Goal: Transaction & Acquisition: Purchase product/service

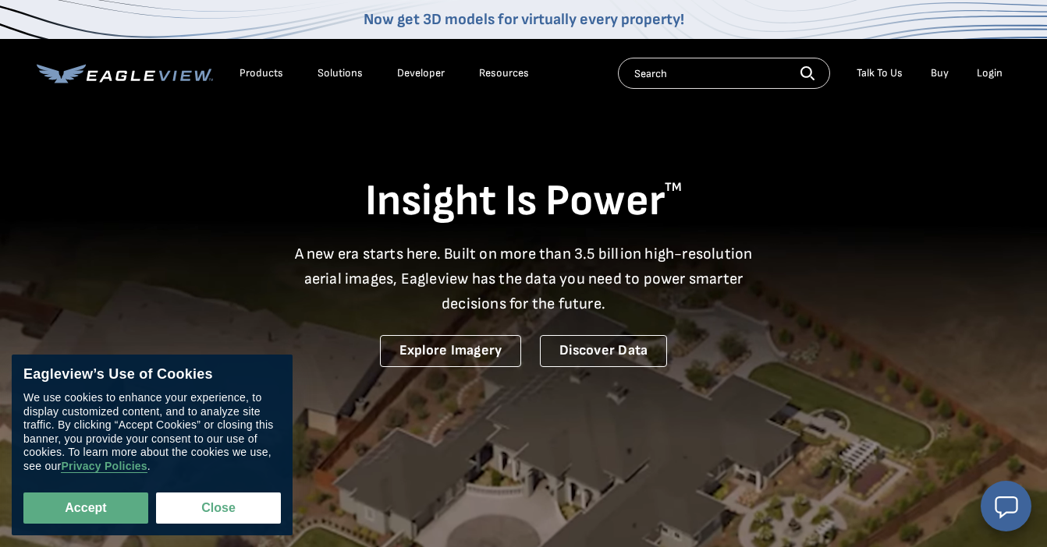
click at [996, 72] on div "Login" at bounding box center [989, 73] width 26 height 14
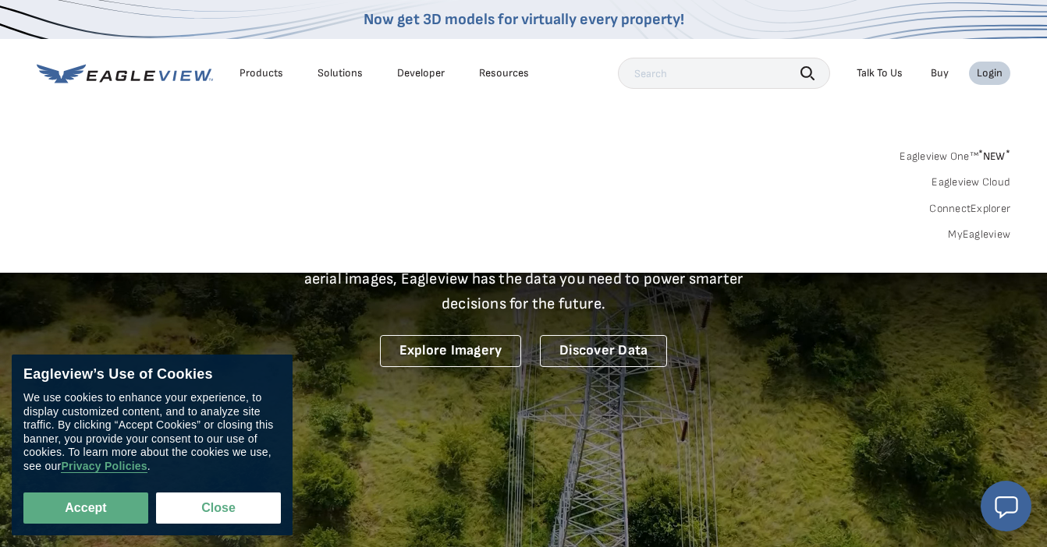
click at [996, 72] on div "Login" at bounding box center [989, 73] width 26 height 14
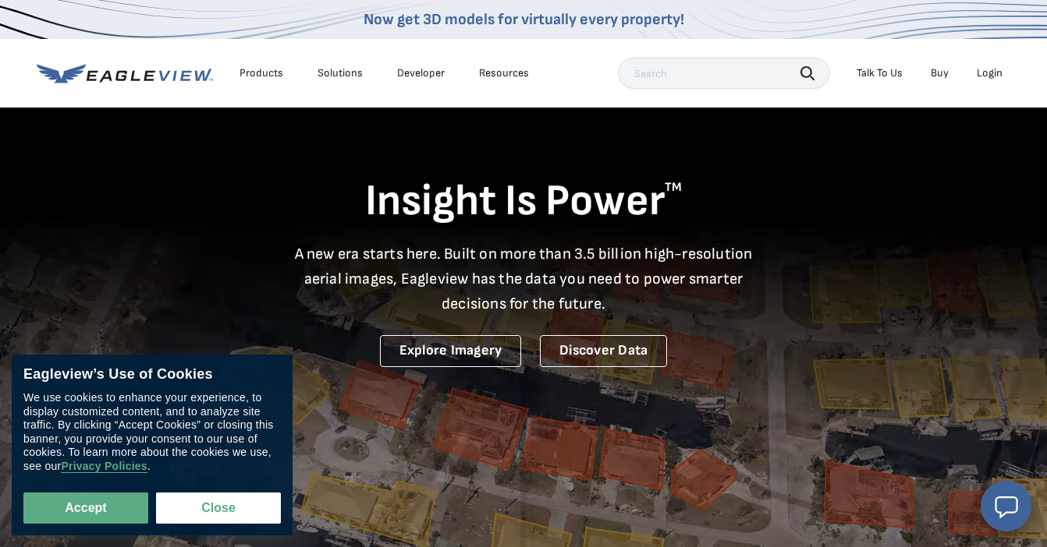
click at [996, 72] on div "Login" at bounding box center [989, 73] width 26 height 14
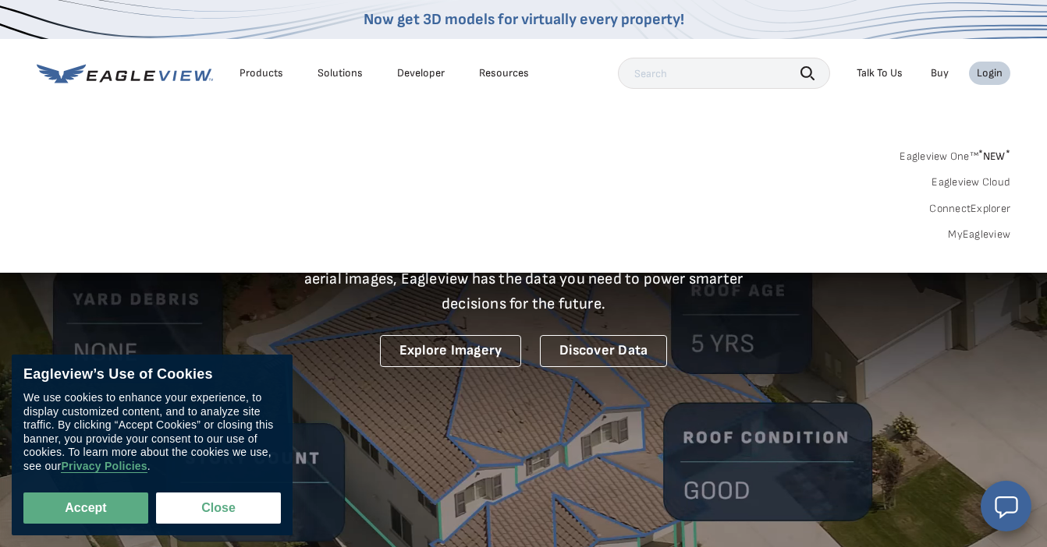
click at [977, 233] on link "MyEagleview" at bounding box center [979, 235] width 62 height 14
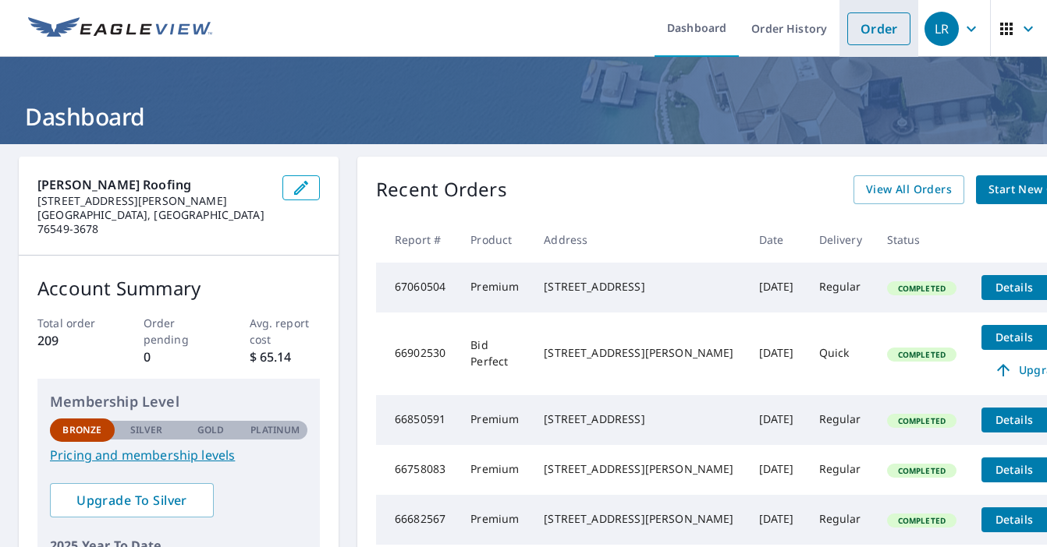
click at [872, 37] on link "Order" at bounding box center [878, 28] width 63 height 33
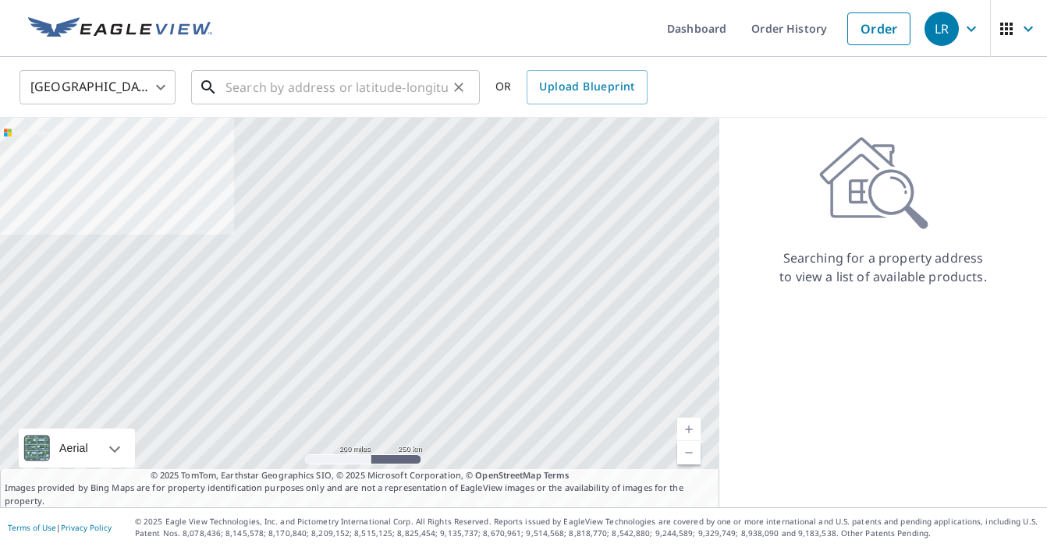
click at [344, 94] on input "text" at bounding box center [336, 88] width 222 height 44
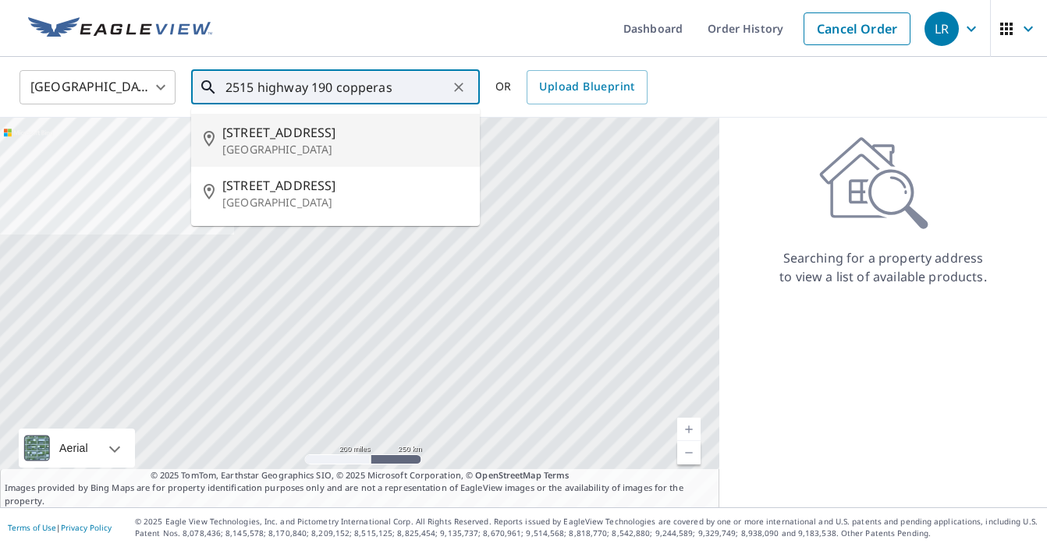
click at [255, 90] on input "2515 highway 190 copperas" at bounding box center [336, 88] width 222 height 44
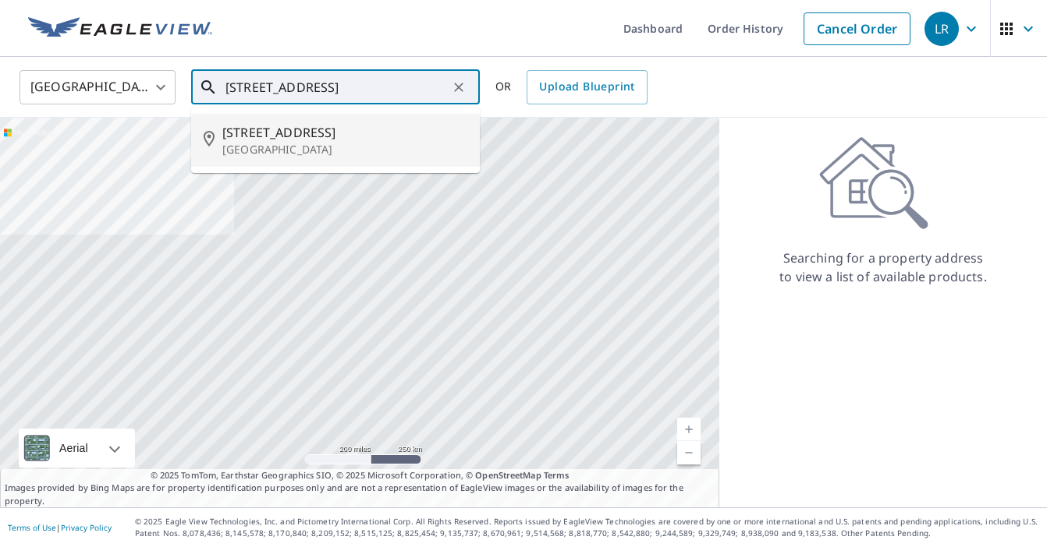
click at [304, 148] on p "[GEOGRAPHIC_DATA]" at bounding box center [344, 150] width 245 height 16
type input "[STREET_ADDRESS]"
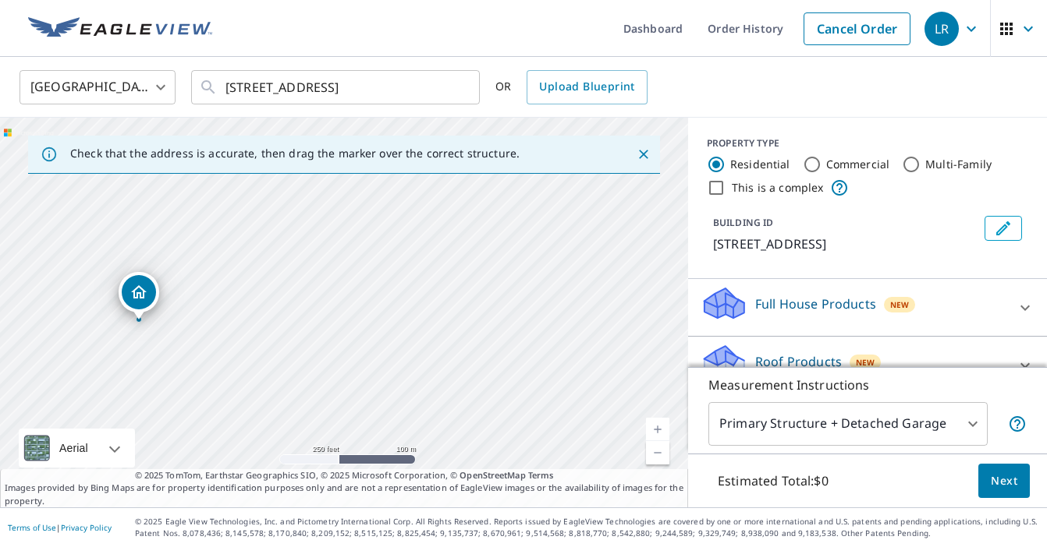
drag, startPoint x: 401, startPoint y: 267, endPoint x: 181, endPoint y: 282, distance: 220.4
click at [181, 282] on div "[STREET_ADDRESS]" at bounding box center [344, 313] width 688 height 390
drag, startPoint x: 437, startPoint y: 317, endPoint x: 167, endPoint y: 292, distance: 270.9
click at [167, 292] on div "[STREET_ADDRESS]" at bounding box center [344, 313] width 688 height 390
drag, startPoint x: 443, startPoint y: 345, endPoint x: 173, endPoint y: 360, distance: 270.2
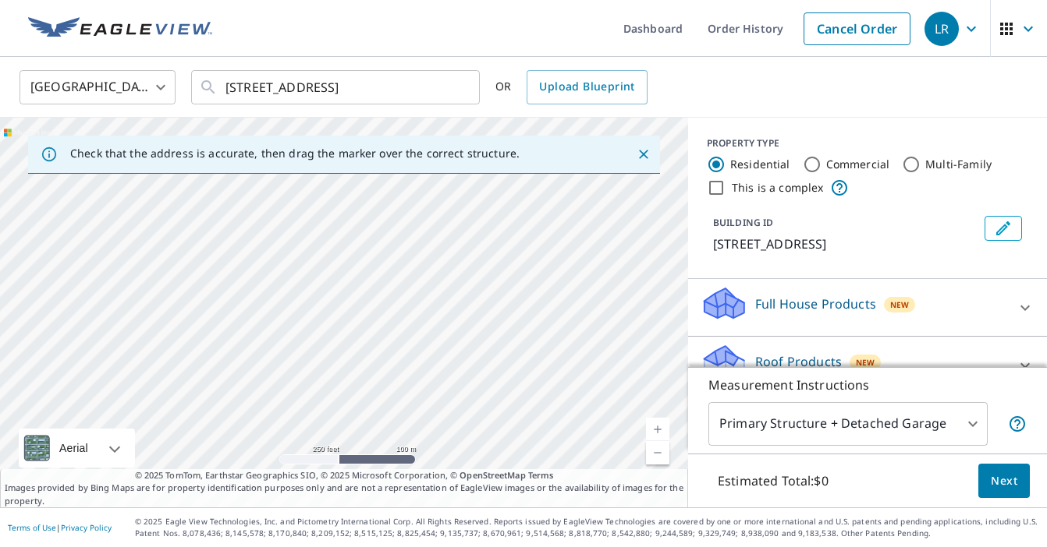
click at [173, 360] on div "[STREET_ADDRESS]" at bounding box center [344, 313] width 688 height 390
drag, startPoint x: 615, startPoint y: 276, endPoint x: 597, endPoint y: 360, distance: 86.0
click at [597, 360] on div "1165 E Business 190 Copperas Cove, TX 76522" at bounding box center [344, 313] width 688 height 390
drag, startPoint x: 566, startPoint y: 276, endPoint x: 701, endPoint y: 291, distance: 135.7
click at [701, 291] on div "Check that the address is accurate, then drag the marker over the correct struc…" at bounding box center [523, 313] width 1047 height 390
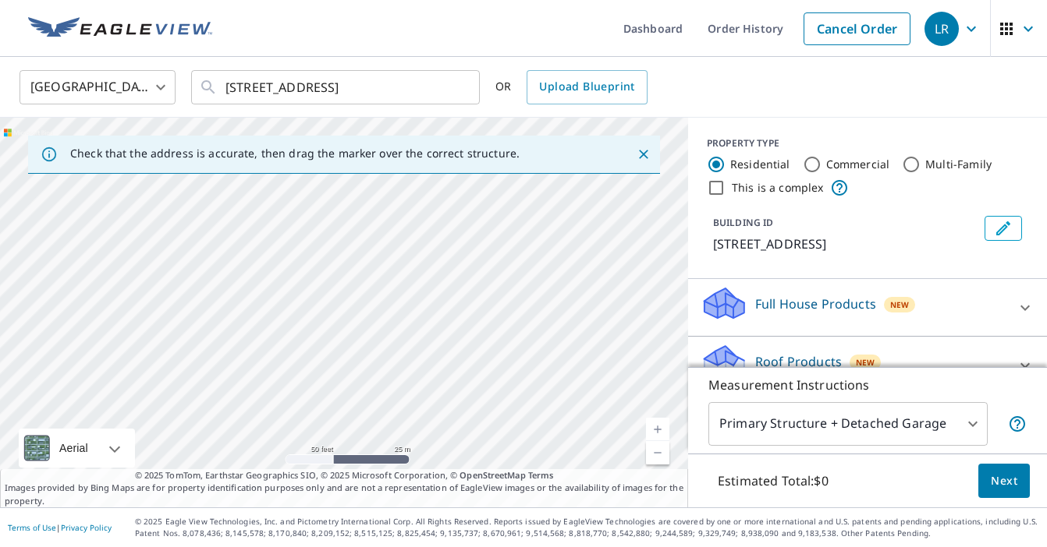
click at [308, 258] on div "1165 E Business 190 Copperas Cove, TX 76522" at bounding box center [344, 313] width 688 height 390
drag, startPoint x: 314, startPoint y: 258, endPoint x: 691, endPoint y: 348, distance: 388.0
click at [691, 348] on div "Check that the address is accurate, then drag the marker over the correct struc…" at bounding box center [523, 313] width 1047 height 390
click at [615, 349] on div "1165 E Business 190 Copperas Cove, TX 76522" at bounding box center [344, 313] width 688 height 390
drag, startPoint x: 209, startPoint y: 297, endPoint x: 574, endPoint y: 253, distance: 367.6
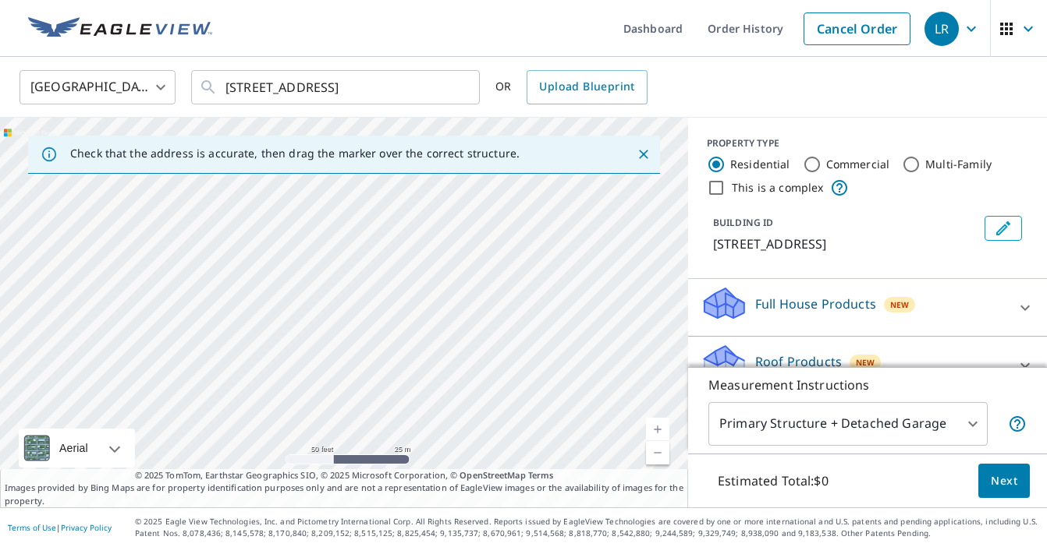
click at [574, 253] on div "1165 E Business 190 Copperas Cove, TX 76522" at bounding box center [344, 313] width 688 height 390
drag, startPoint x: 574, startPoint y: 253, endPoint x: 74, endPoint y: 284, distance: 500.8
click at [76, 284] on div "1165 E Business 190 Copperas Cove, TX 76522" at bounding box center [344, 313] width 688 height 390
drag, startPoint x: 74, startPoint y: 284, endPoint x: -13, endPoint y: 314, distance: 92.2
click at [0, 314] on html "LR LR Dashboard Order History Cancel Order LR United States US ​ 1165 E Hwy 190…" at bounding box center [523, 273] width 1047 height 547
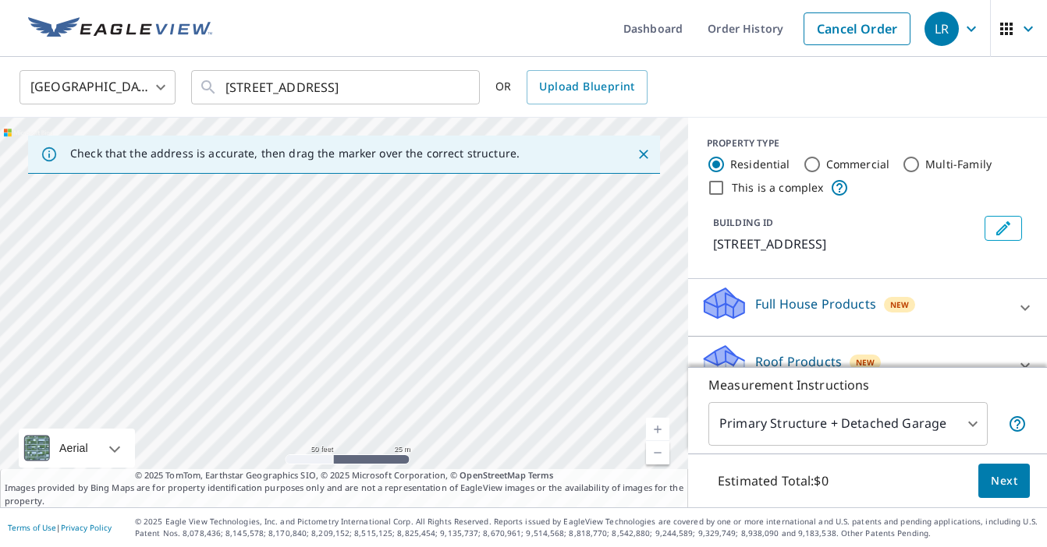
click at [328, 271] on div "1165 E Business 190 Copperas Cove, TX 76522" at bounding box center [344, 313] width 688 height 390
drag, startPoint x: 656, startPoint y: 259, endPoint x: 135, endPoint y: 237, distance: 521.4
click at [136, 237] on div "1165 E Business 190 Copperas Cove, TX 76522" at bounding box center [344, 313] width 688 height 390
click at [135, 237] on div "1165 E Business 190 Copperas Cove, TX 76522" at bounding box center [344, 313] width 688 height 390
drag, startPoint x: 367, startPoint y: 233, endPoint x: 5, endPoint y: 307, distance: 370.1
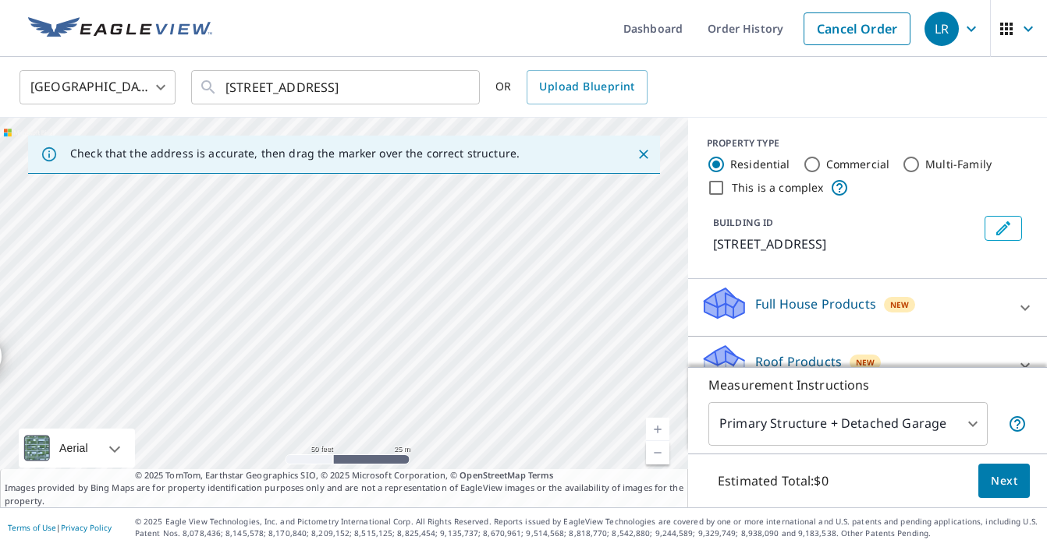
click at [5, 307] on div "1165 E Business 190 Copperas Cove, TX 76522" at bounding box center [344, 313] width 688 height 390
drag, startPoint x: 663, startPoint y: 316, endPoint x: 146, endPoint y: 316, distance: 517.0
click at [146, 316] on div "1165 E Business 190 Copperas Cove, TX 76522" at bounding box center [344, 313] width 688 height 390
drag, startPoint x: 587, startPoint y: 285, endPoint x: 48, endPoint y: 232, distance: 542.3
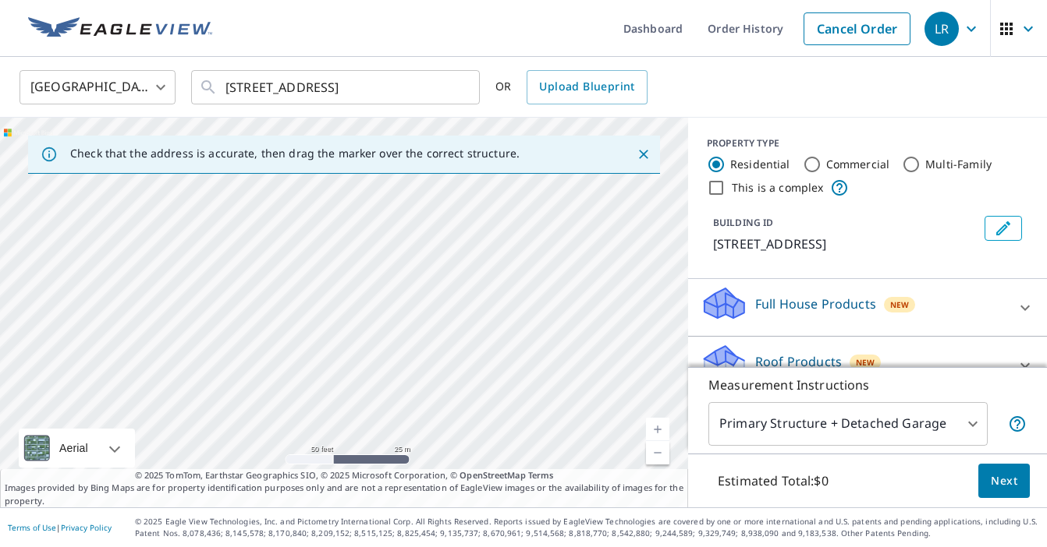
click at [51, 229] on div "1165 E Business 190 Copperas Cove, TX 76522" at bounding box center [344, 313] width 688 height 390
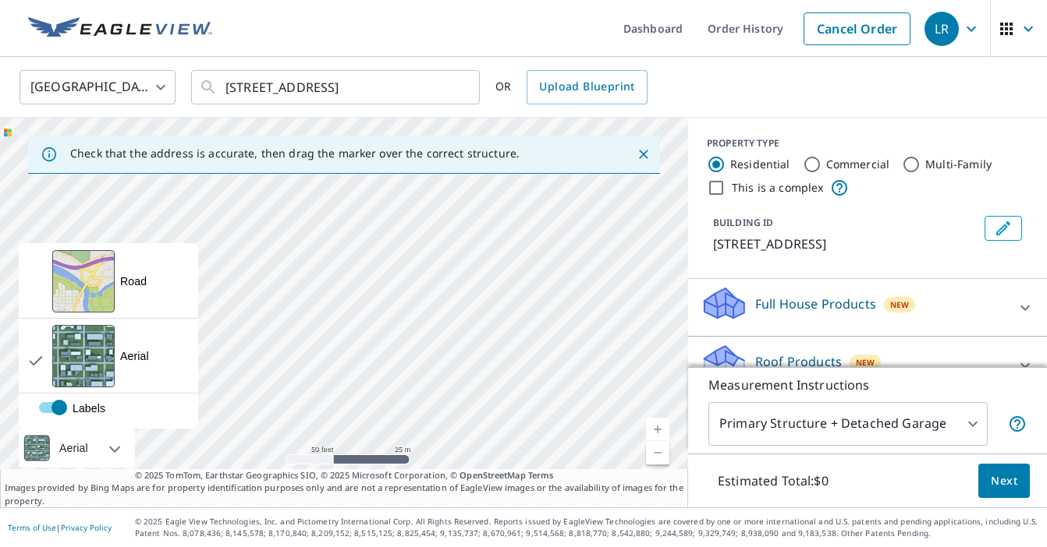
drag, startPoint x: 647, startPoint y: 291, endPoint x: 121, endPoint y: 434, distance: 545.6
click at [121, 434] on div "1165 E Business 190 Copperas Cove, TX 76522 Aerial Road A standard road map Aer…" at bounding box center [344, 313] width 688 height 390
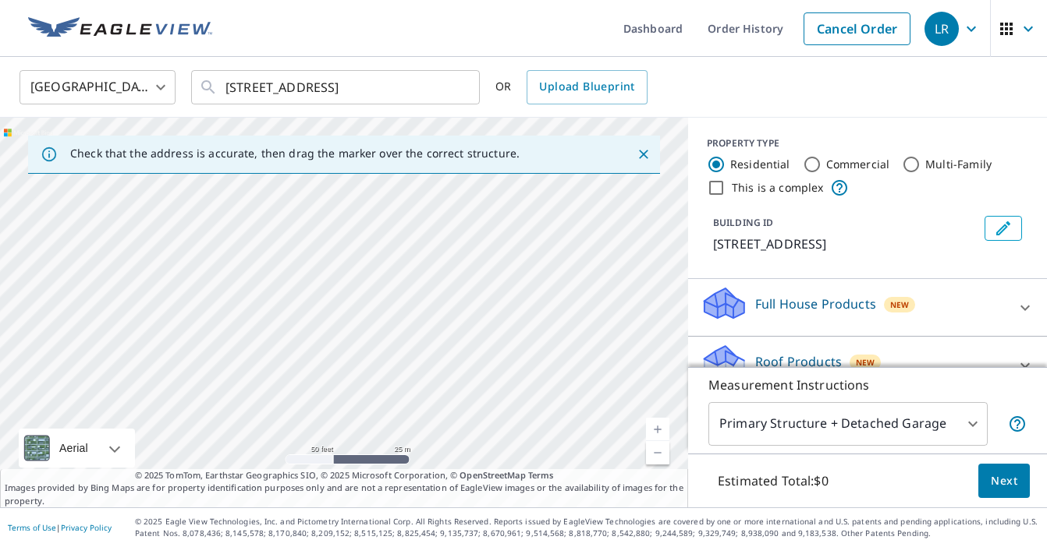
click at [302, 426] on div "1165 E Business 190 Copperas Cove, TX 76522" at bounding box center [344, 313] width 688 height 390
drag, startPoint x: 629, startPoint y: 289, endPoint x: -13, endPoint y: 356, distance: 645.4
click at [0, 356] on html "LR LR Dashboard Order History Cancel Order LR United States US ​ 1165 E Hwy 190…" at bounding box center [523, 273] width 1047 height 547
click at [144, 328] on div "1165 E Business 190 Copperas Cove, TX 76522" at bounding box center [344, 313] width 688 height 390
drag, startPoint x: 598, startPoint y: 303, endPoint x: -13, endPoint y: 313, distance: 611.5
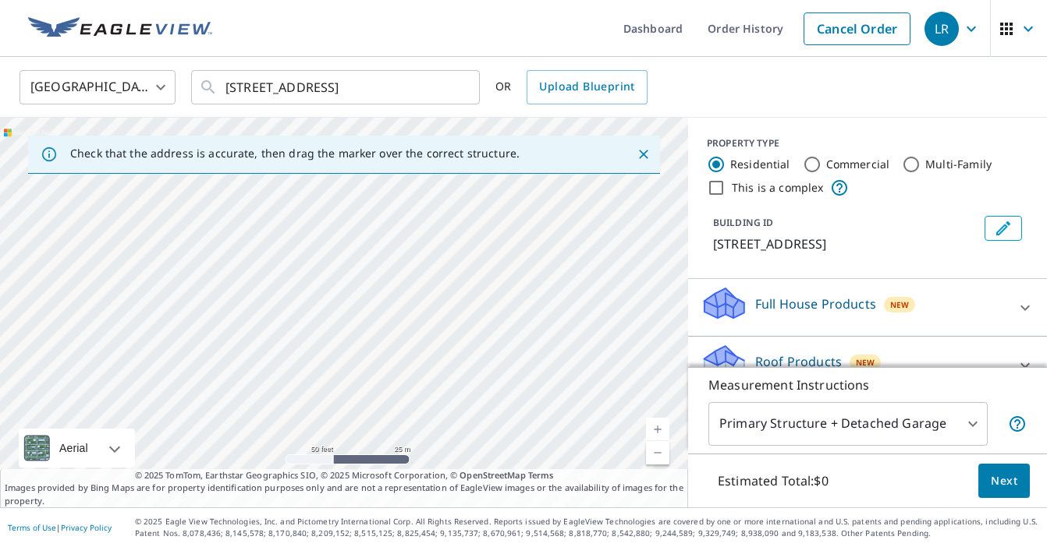
click at [0, 313] on html "LR LR Dashboard Order History Cancel Order LR United States US ​ 1165 E Hwy 190…" at bounding box center [523, 273] width 1047 height 547
click at [35, 314] on div "1165 E Business 190 Copperas Cove, TX 76522" at bounding box center [344, 313] width 688 height 390
drag, startPoint x: 603, startPoint y: 324, endPoint x: -13, endPoint y: 363, distance: 617.3
click at [0, 363] on html "LR LR Dashboard Order History Cancel Order LR United States US ​ 1165 E Hwy 190…" at bounding box center [523, 273] width 1047 height 547
click at [196, 313] on div "1165 E Business 190 Copperas Cove, TX 76522" at bounding box center [344, 313] width 688 height 390
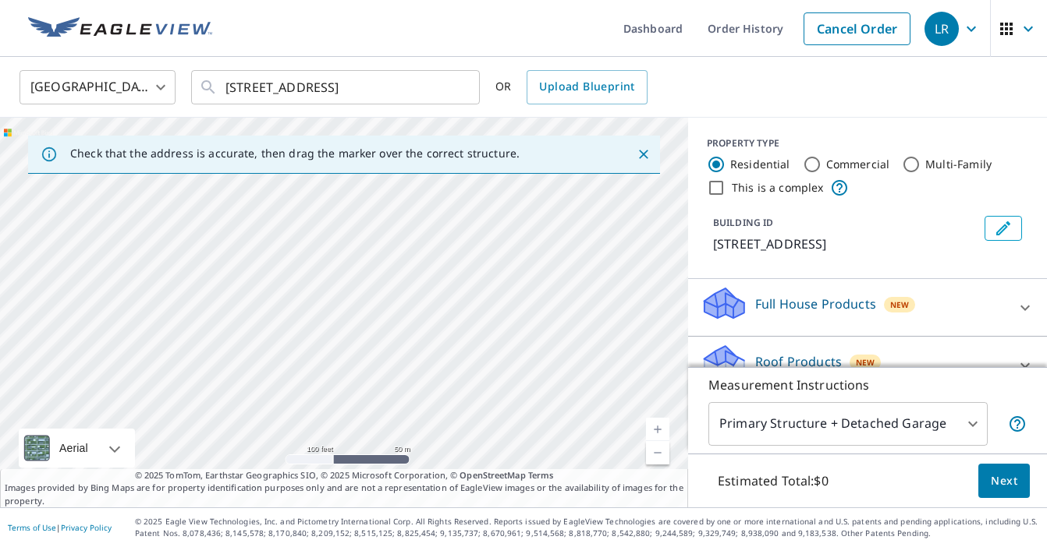
drag, startPoint x: 631, startPoint y: 287, endPoint x: 42, endPoint y: 324, distance: 589.9
click at [42, 324] on div "1165 E Business 190 Copperas Cove, TX 76522" at bounding box center [344, 313] width 688 height 390
drag, startPoint x: 583, startPoint y: 292, endPoint x: -13, endPoint y: 250, distance: 598.1
click at [0, 250] on html "LR LR Dashboard Order History Cancel Order LR United States US ​ 1165 E Hwy 190…" at bounding box center [523, 273] width 1047 height 547
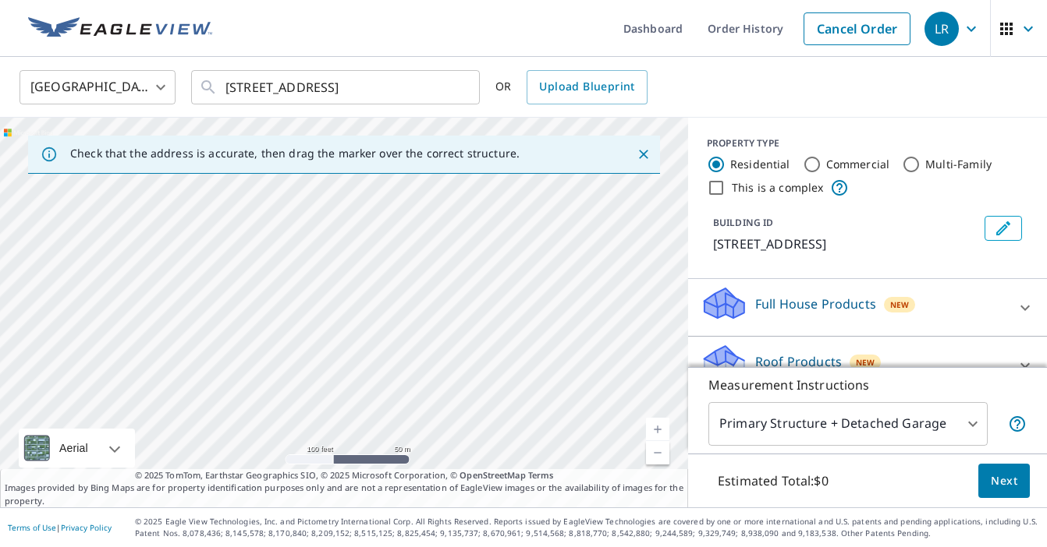
click at [113, 331] on div "1165 E Business 190 Copperas Cove, TX 76522" at bounding box center [344, 313] width 688 height 390
drag, startPoint x: 671, startPoint y: 302, endPoint x: 541, endPoint y: 314, distance: 130.1
click at [541, 314] on div "1165 E Business 190 Copperas Cove, TX 76522" at bounding box center [344, 313] width 688 height 390
drag, startPoint x: 661, startPoint y: 314, endPoint x: 430, endPoint y: 302, distance: 231.2
click at [430, 302] on div "1165 E Business 190 Copperas Cove, TX 76522" at bounding box center [344, 313] width 688 height 390
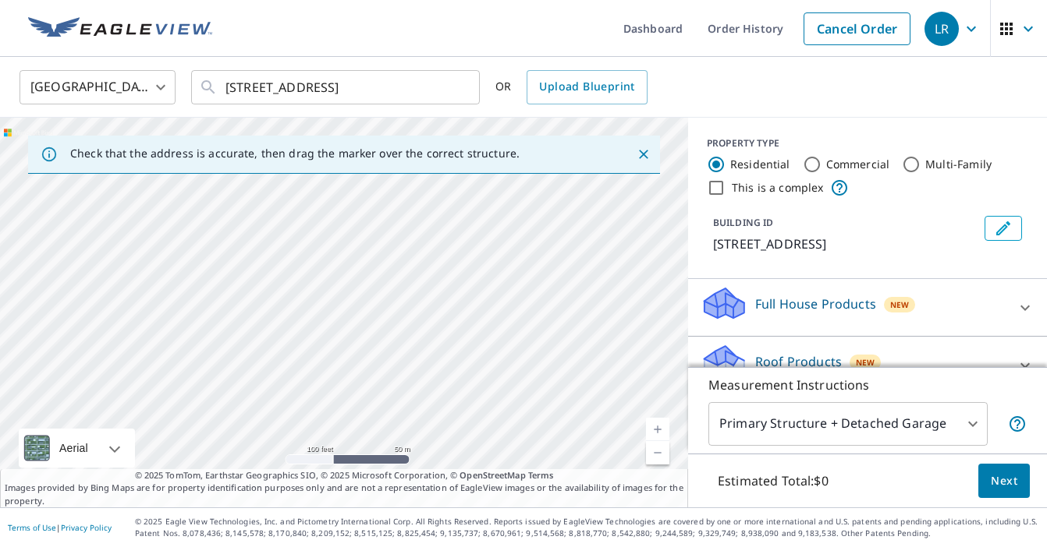
drag, startPoint x: 654, startPoint y: 301, endPoint x: 373, endPoint y: 297, distance: 281.6
click at [373, 297] on div "1165 E Business 190 Copperas Cove, TX 76522" at bounding box center [344, 313] width 688 height 390
drag, startPoint x: 668, startPoint y: 310, endPoint x: 262, endPoint y: 347, distance: 407.2
click at [262, 347] on div "1165 E Business 190 Copperas Cove, TX 76522" at bounding box center [344, 313] width 688 height 390
drag, startPoint x: 657, startPoint y: 335, endPoint x: 236, endPoint y: 385, distance: 424.2
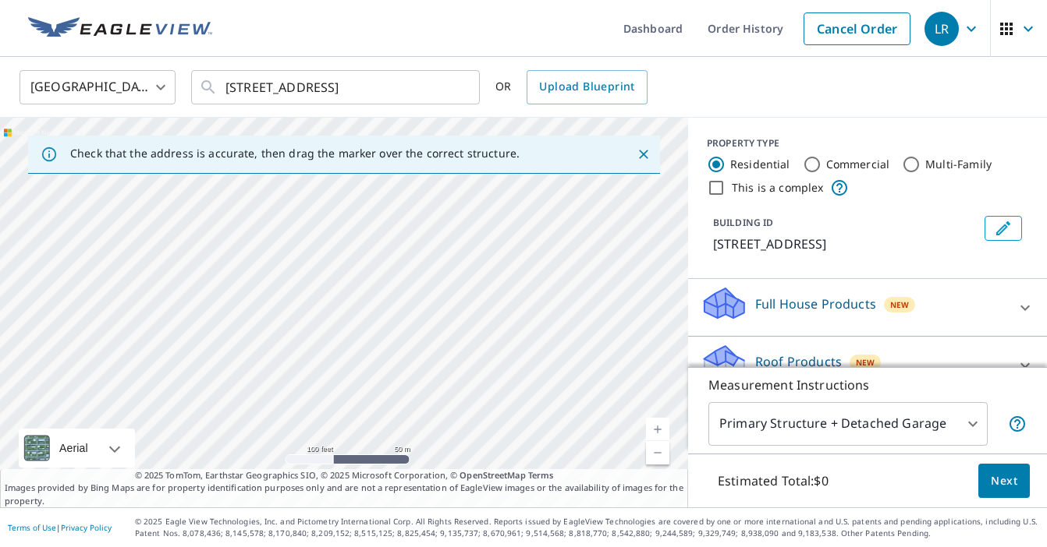
click at [236, 385] on div "1165 E Business 190 Copperas Cove, TX 76522" at bounding box center [344, 313] width 688 height 390
drag, startPoint x: 634, startPoint y: 375, endPoint x: 233, endPoint y: 413, distance: 402.6
click at [233, 413] on div "1165 E Business 190 Copperas Cove, TX 76522" at bounding box center [344, 313] width 688 height 390
drag, startPoint x: 447, startPoint y: 384, endPoint x: 491, endPoint y: 268, distance: 123.4
click at [491, 268] on div "1165 E Business 190 Copperas Cove, TX 76522" at bounding box center [344, 313] width 688 height 390
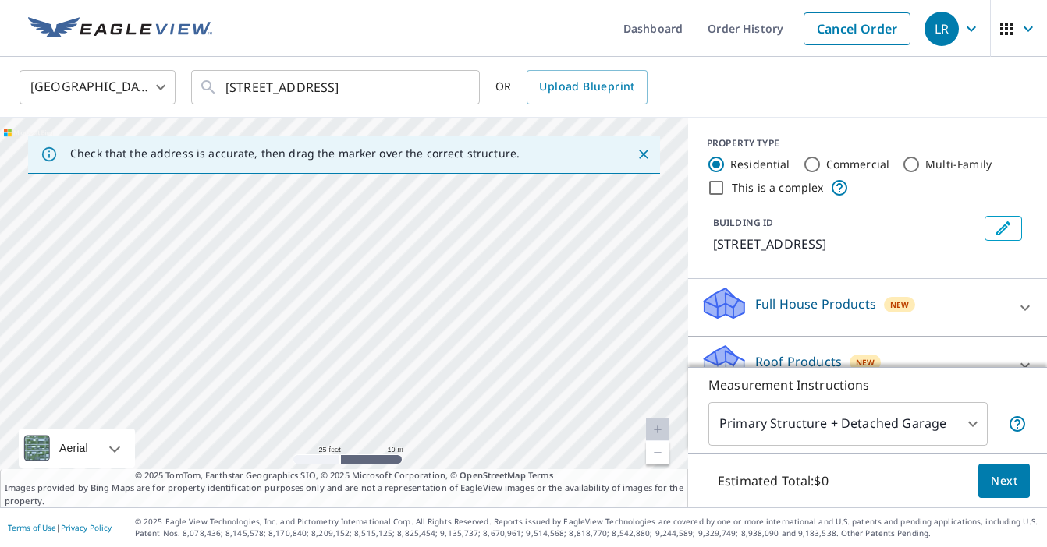
click at [387, 348] on div "1165 E Business 190 Copperas Cove, TX 76522" at bounding box center [344, 313] width 688 height 390
drag, startPoint x: 341, startPoint y: 284, endPoint x: 317, endPoint y: 242, distance: 48.2
drag, startPoint x: 452, startPoint y: 235, endPoint x: 399, endPoint y: 286, distance: 73.3
click at [399, 286] on div "1003 E Business 190 Copperas Cove, TX 76522" at bounding box center [344, 313] width 688 height 390
drag, startPoint x: 392, startPoint y: 276, endPoint x: 539, endPoint y: 264, distance: 147.1
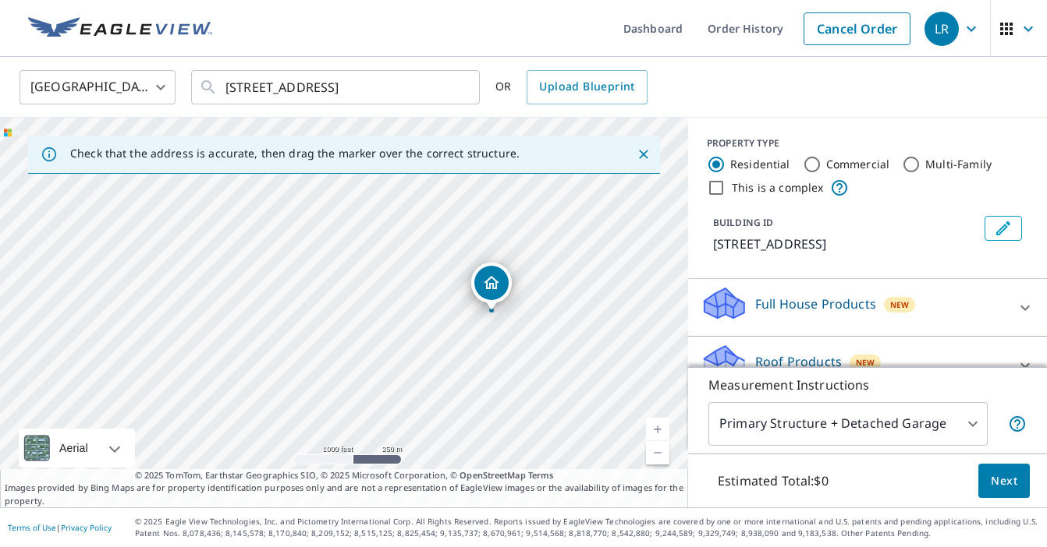
drag, startPoint x: 347, startPoint y: 277, endPoint x: 494, endPoint y: 276, distance: 146.6
drag, startPoint x: 310, startPoint y: 197, endPoint x: 332, endPoint y: 189, distance: 23.2
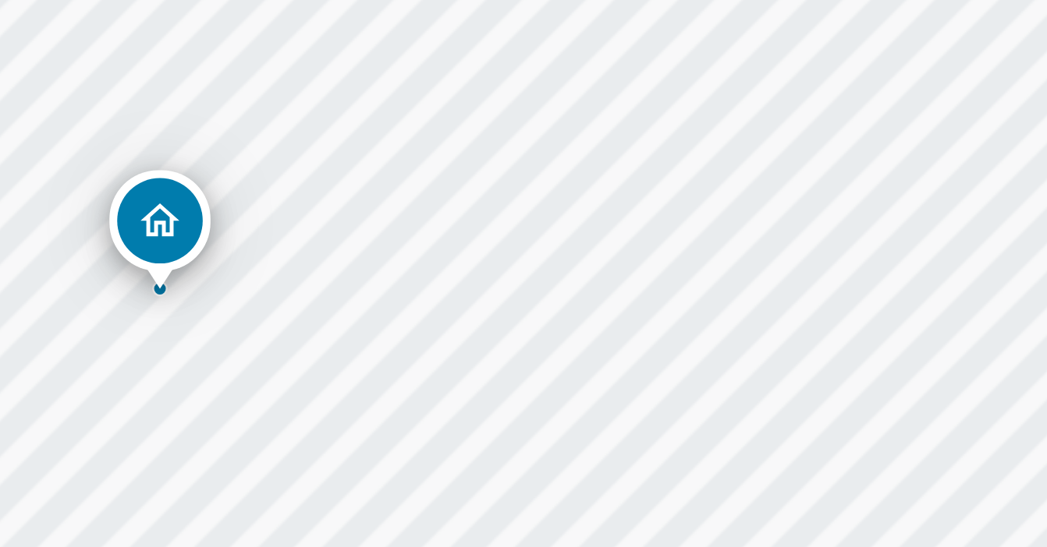
drag, startPoint x: 119, startPoint y: 117, endPoint x: 212, endPoint y: 81, distance: 99.5
click at [212, 118] on div "2515 E Business 190 Copperas Cove, TX 76522" at bounding box center [344, 313] width 688 height 390
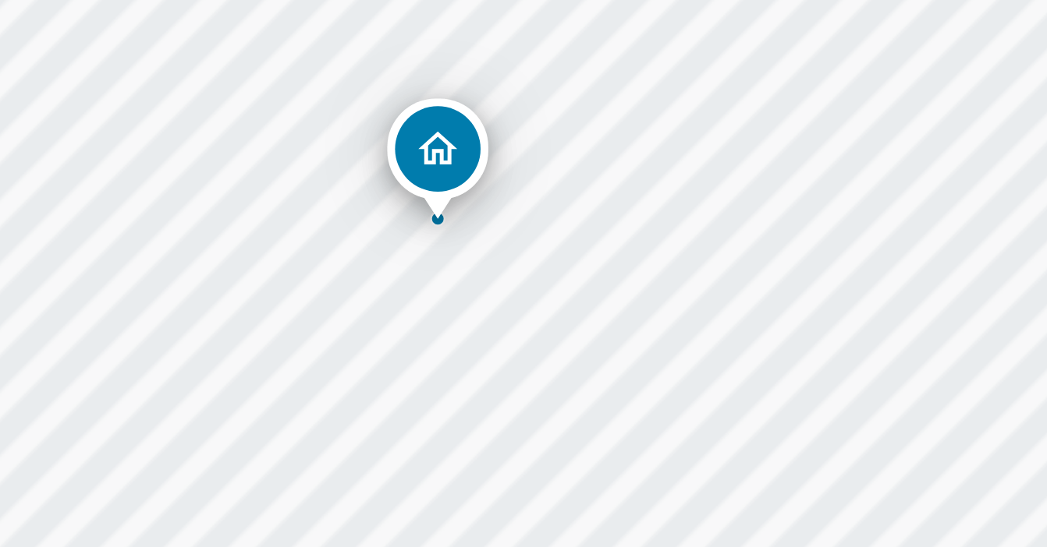
click at [257, 118] on div "2515 E Business 190 Copperas Cove, TX 76522" at bounding box center [344, 313] width 688 height 390
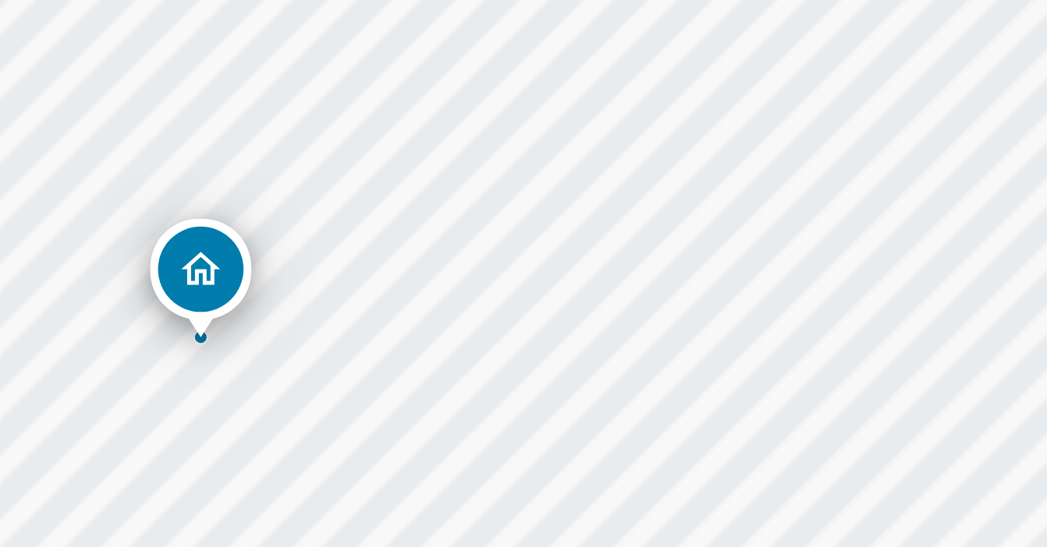
click at [336, 275] on icon "Dropped pin, building 1, Residential property, 2515 E Business 190 Copperas Cov…" at bounding box center [344, 281] width 16 height 13
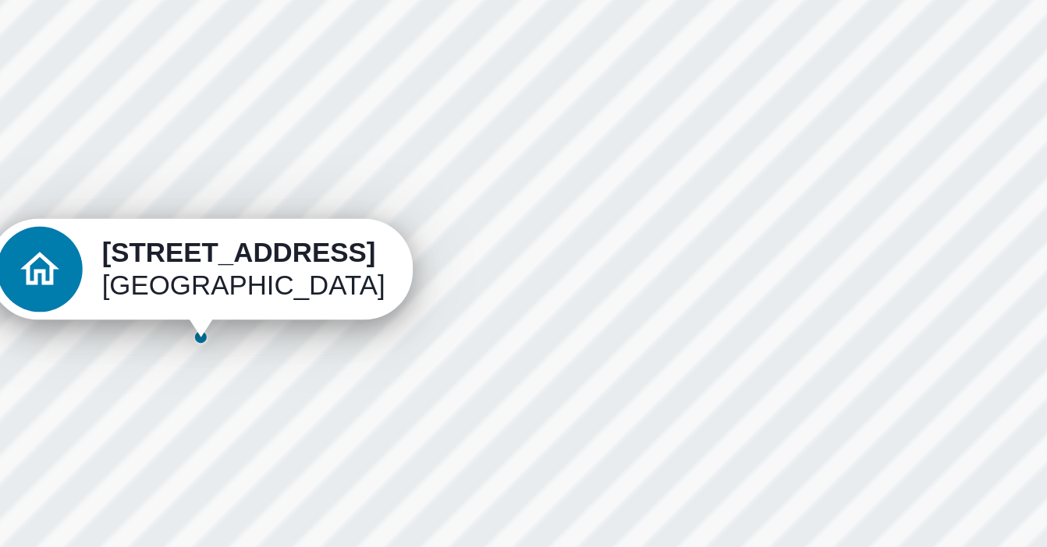
click at [246, 118] on div "2515 E Business 190 Copperas Cove, TX 76522" at bounding box center [344, 313] width 688 height 390
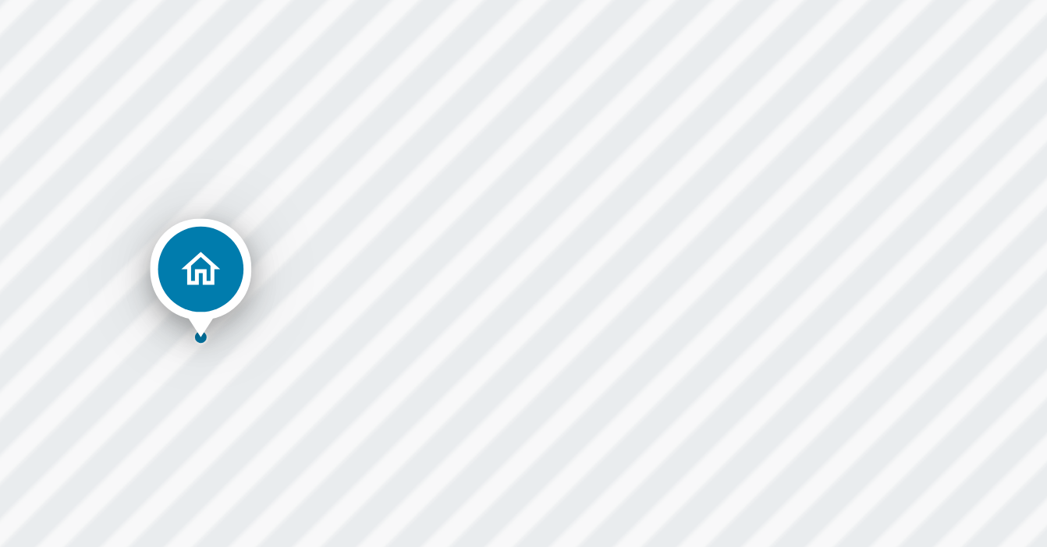
click at [183, 118] on div "2515 E Business 190 Copperas Cove, TX 76522" at bounding box center [344, 313] width 688 height 390
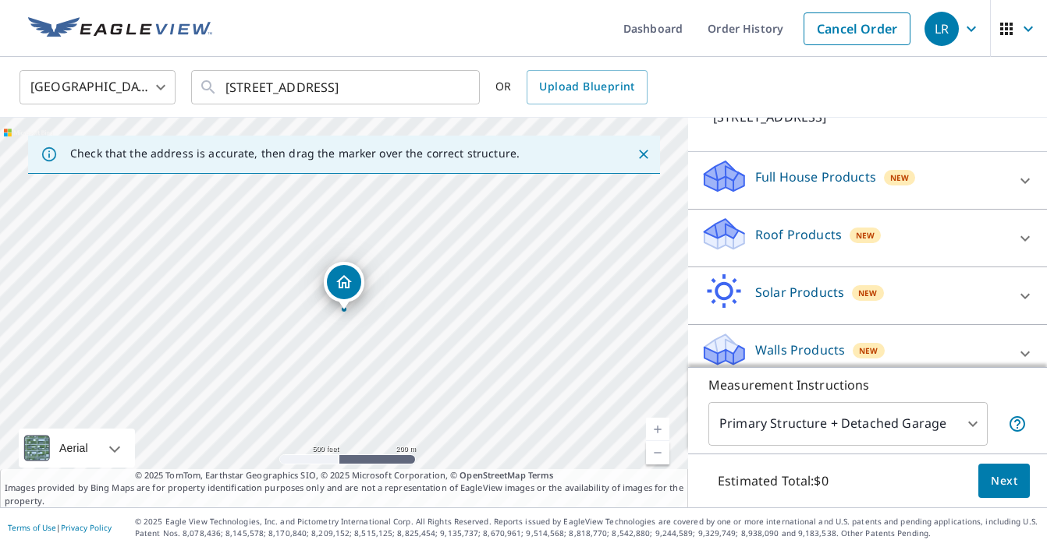
scroll to position [135, 0]
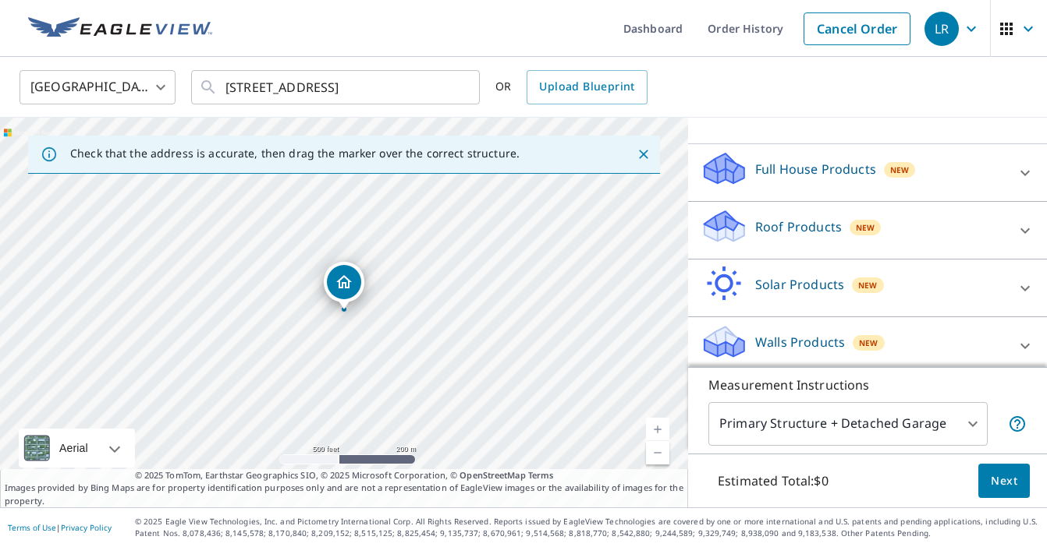
click at [811, 236] on p "Roof Products" at bounding box center [798, 227] width 87 height 19
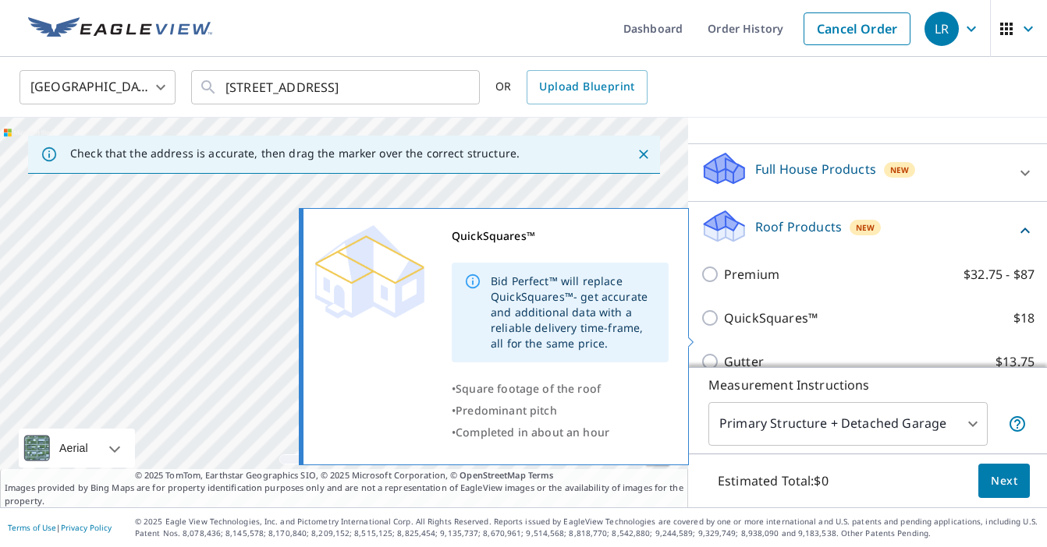
click at [743, 328] on p "QuickSquares™" at bounding box center [771, 318] width 94 height 19
click at [724, 328] on input "QuickSquares™ $18" at bounding box center [711, 318] width 23 height 19
checkbox input "true"
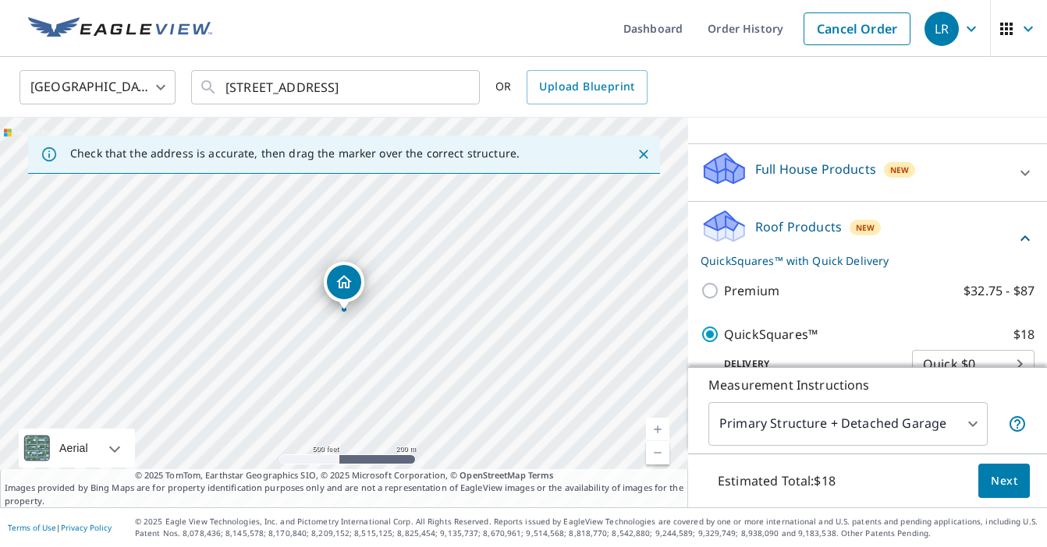
click at [1008, 485] on span "Next" at bounding box center [1003, 481] width 27 height 19
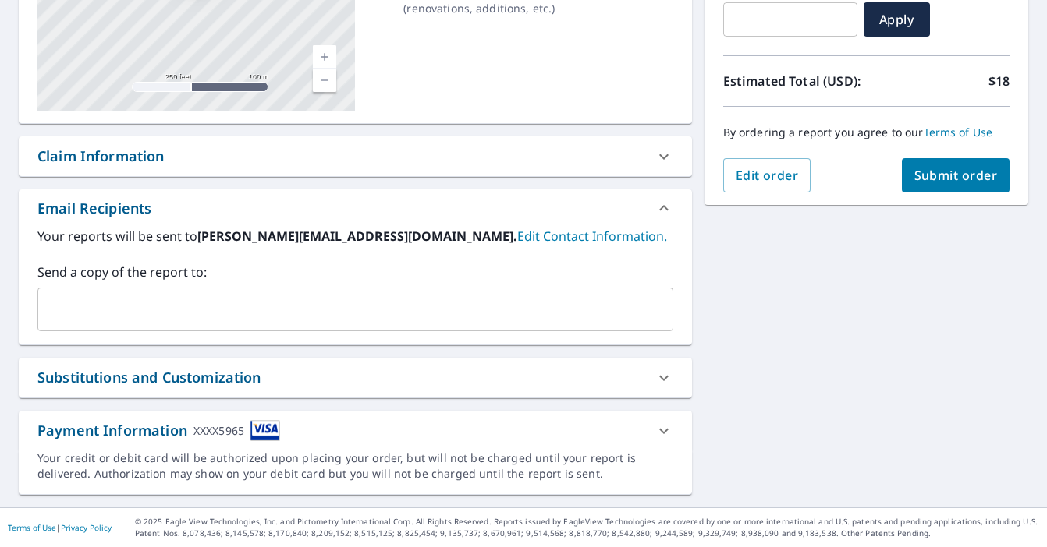
scroll to position [292, 0]
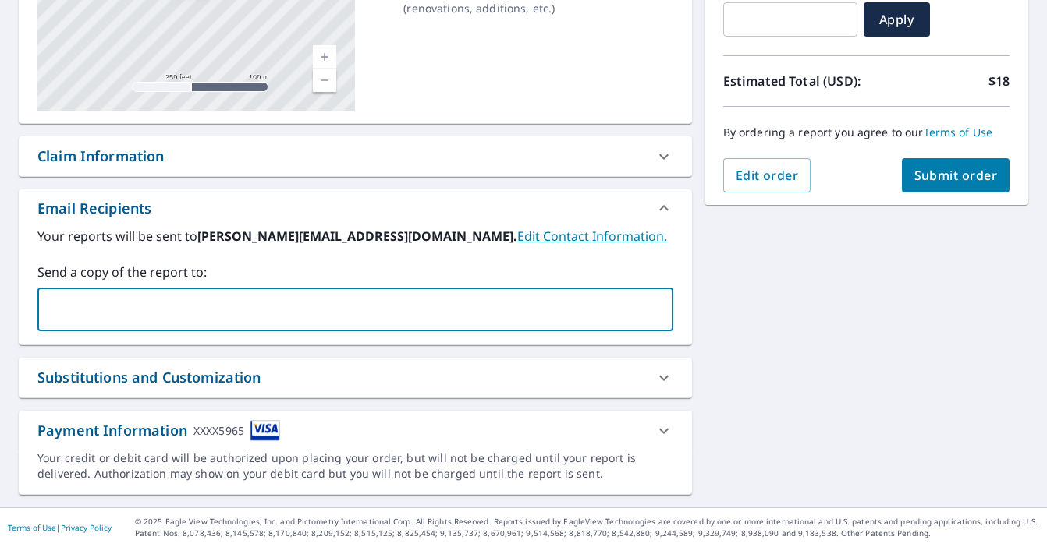
click at [292, 313] on input "text" at bounding box center [343, 310] width 598 height 30
type input "dave.langeroofingllc@gmail.com"
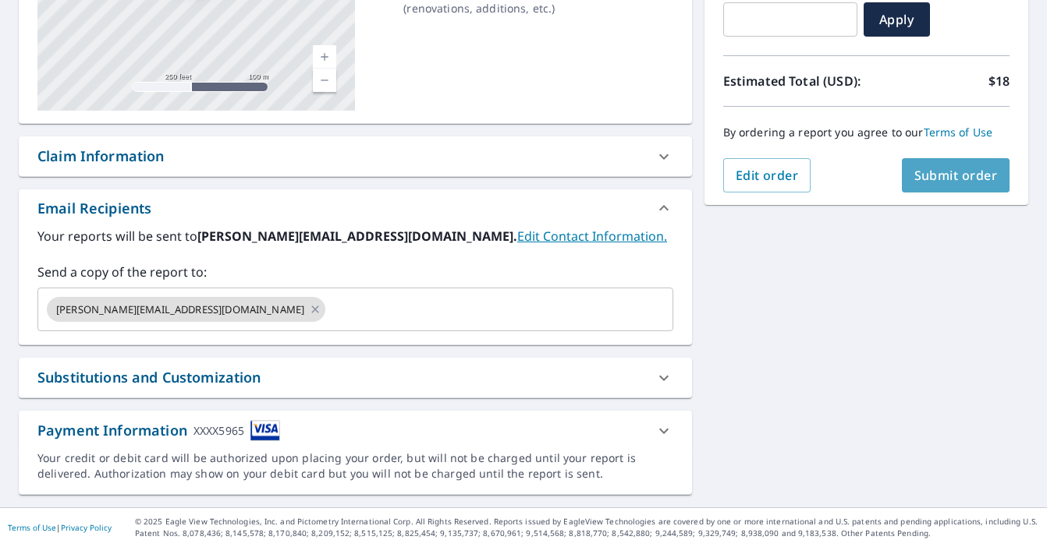
click at [955, 179] on span "Submit order" at bounding box center [955, 175] width 83 height 17
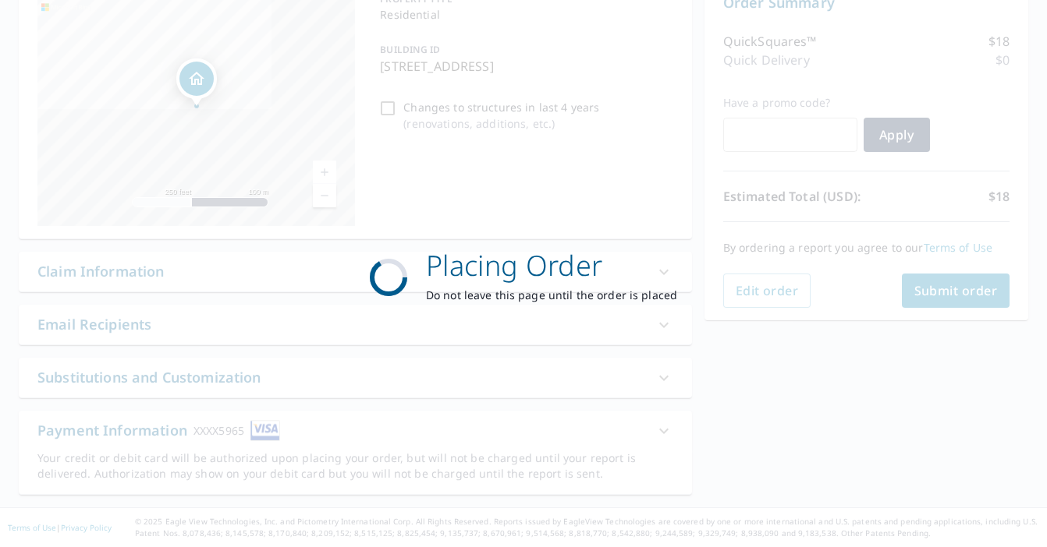
scroll to position [177, 0]
